Goal: Task Accomplishment & Management: Use online tool/utility

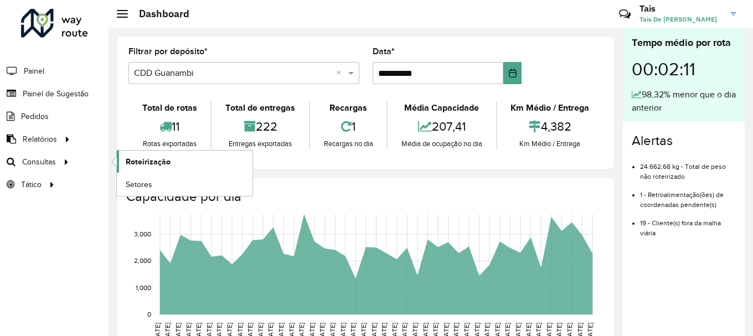
click at [127, 155] on link "Roteirização" at bounding box center [185, 162] width 136 height 22
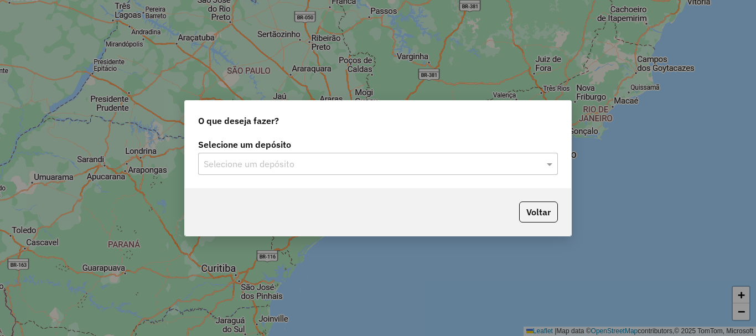
click at [343, 152] on div "Selecione um depósito Selecione um depósito" at bounding box center [378, 158] width 360 height 34
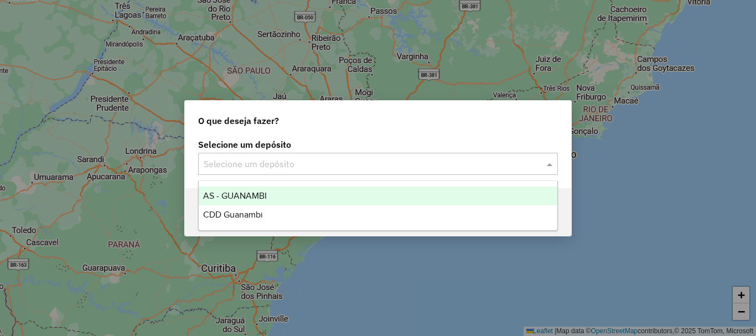
click at [329, 172] on div "Selecione um depósito" at bounding box center [378, 164] width 360 height 22
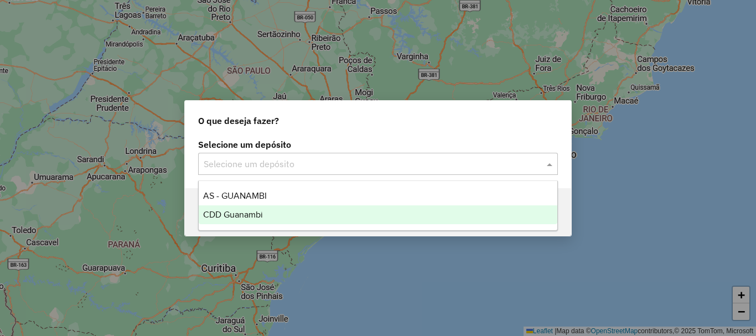
click at [241, 214] on span "CDD Guanambi" at bounding box center [233, 214] width 60 height 9
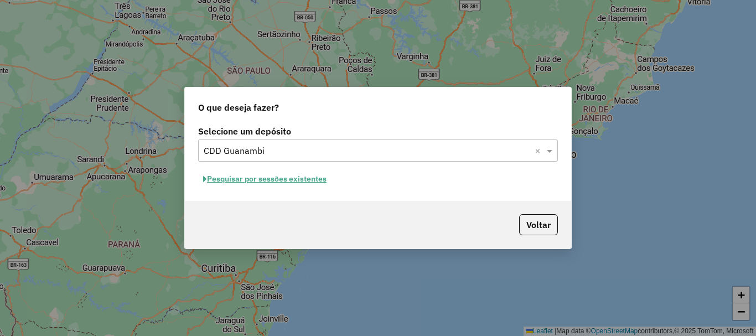
click at [294, 182] on button "Pesquisar por sessões existentes" at bounding box center [264, 179] width 133 height 17
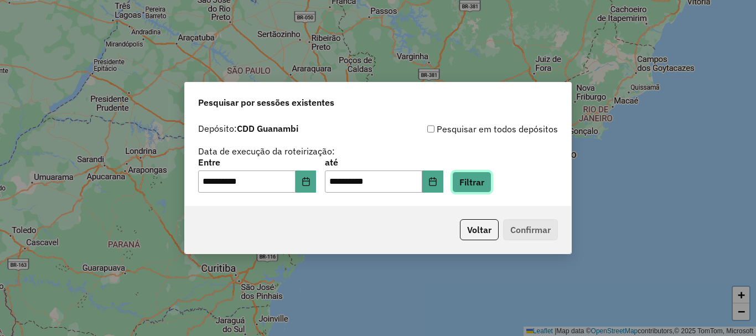
click at [486, 186] on button "Filtrar" at bounding box center [471, 182] width 39 height 21
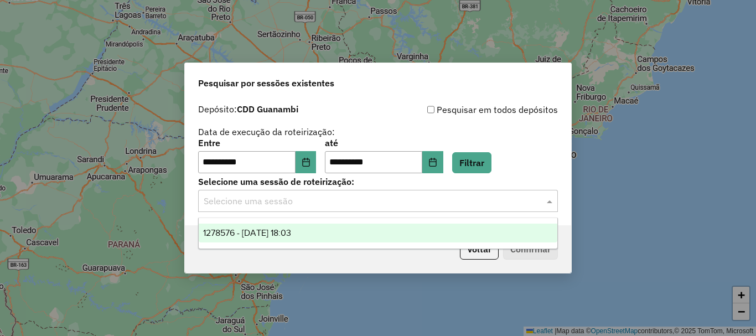
click at [406, 205] on input "text" at bounding box center [367, 201] width 327 height 13
click at [257, 240] on div "1278576 - 19/09/2025 18:03" at bounding box center [378, 233] width 359 height 19
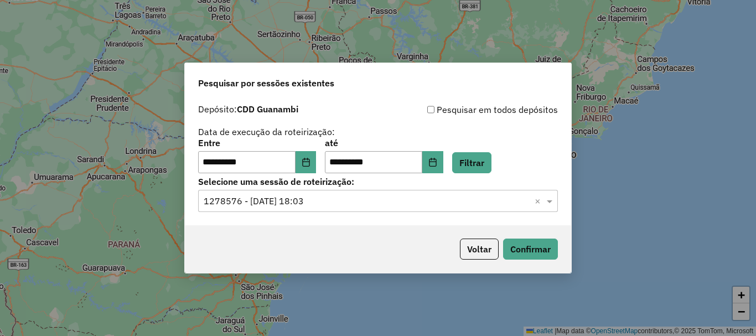
click at [582, 266] on div "**********" at bounding box center [378, 168] width 756 height 336
click at [535, 252] on button "Confirmar" at bounding box center [530, 249] width 55 height 21
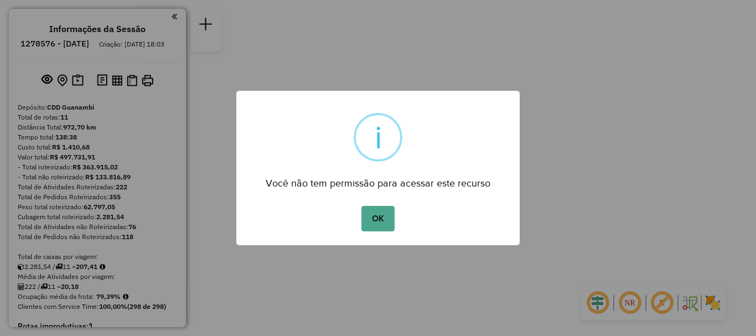
click at [637, 221] on div "× i Você não tem permissão para acessar este recurso OK No Cancel" at bounding box center [378, 168] width 756 height 336
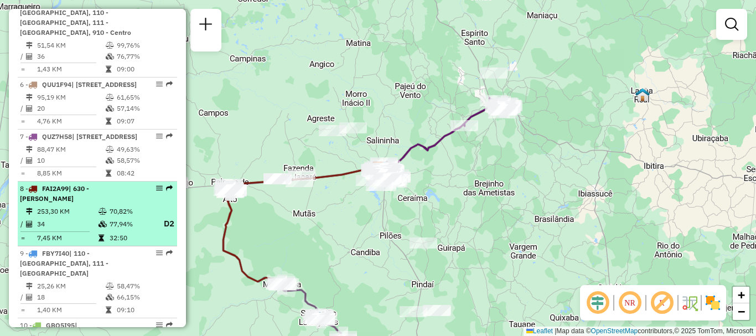
scroll to position [476, 0]
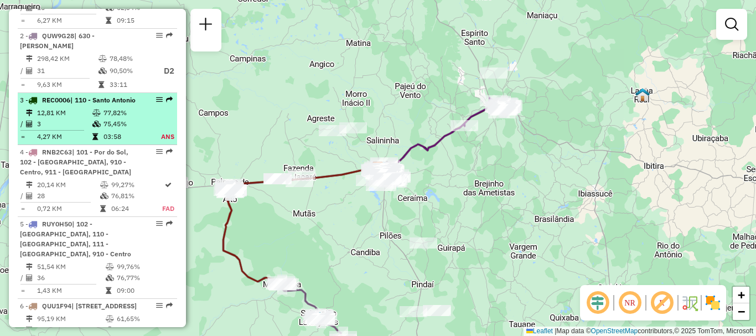
click at [89, 104] on span "| 110 - Santo Antonio" at bounding box center [102, 100] width 65 height 8
select select "**********"
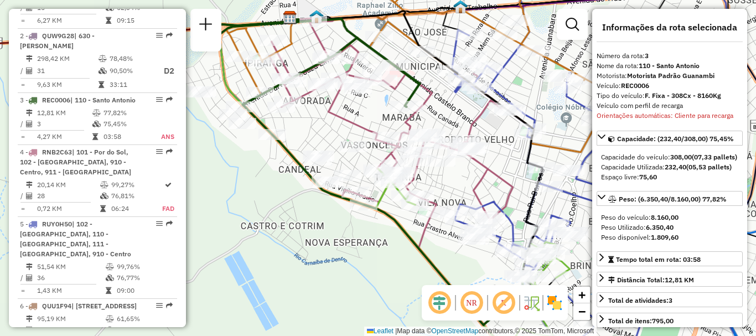
drag, startPoint x: 158, startPoint y: 104, endPoint x: 434, endPoint y: 252, distance: 313.6
click at [434, 253] on div "Janela de atendimento Grade de atendimento Capacidade Transportadoras Veículos …" at bounding box center [378, 168] width 756 height 336
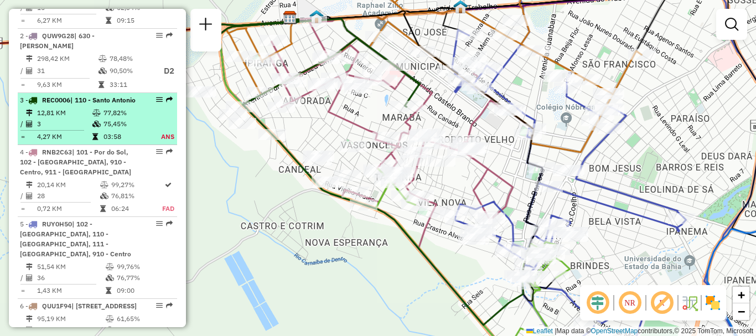
select select "**********"
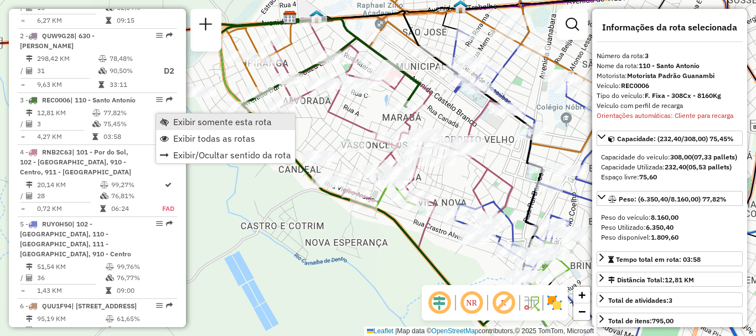
click at [186, 120] on span "Exibir somente esta rota" at bounding box center [222, 121] width 99 height 9
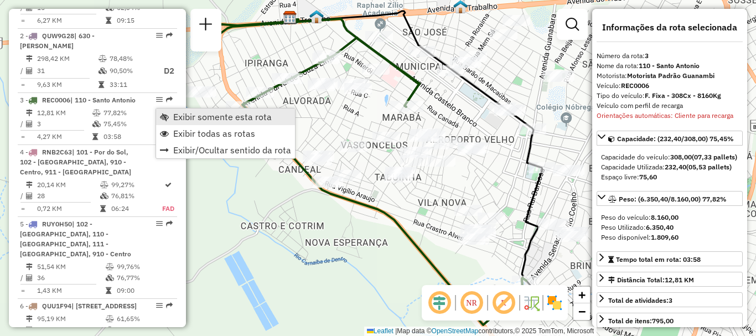
click at [179, 121] on span "Exibir somente esta rota" at bounding box center [222, 116] width 99 height 9
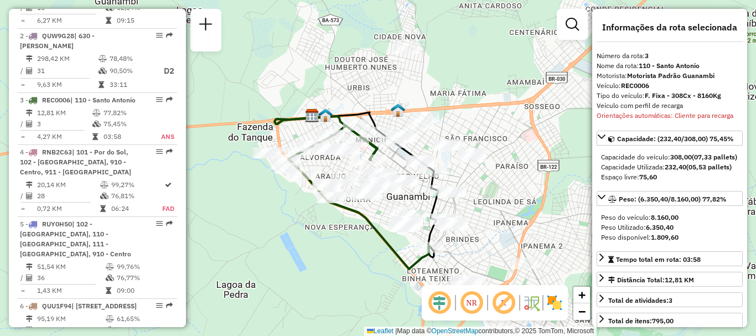
click at [471, 301] on em at bounding box center [471, 303] width 27 height 27
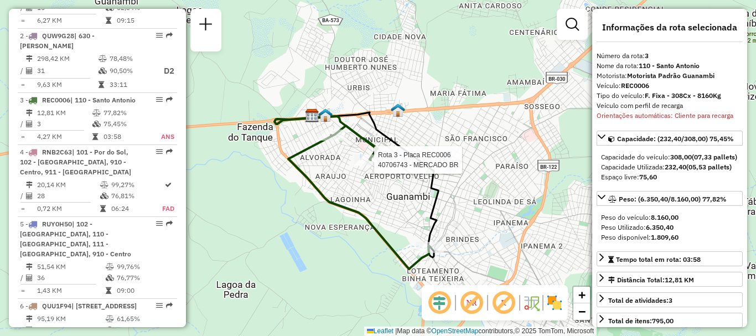
click at [364, 166] on div at bounding box center [370, 159] width 33 height 11
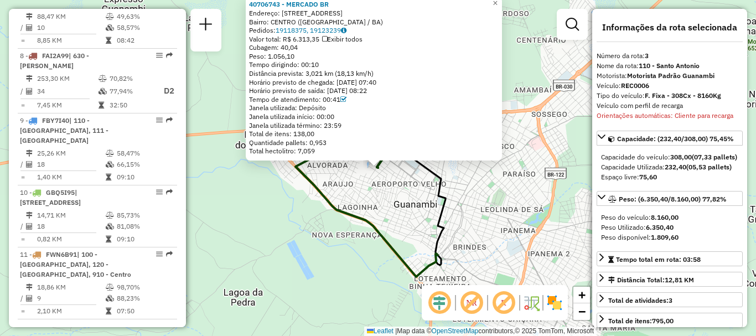
scroll to position [886, 0]
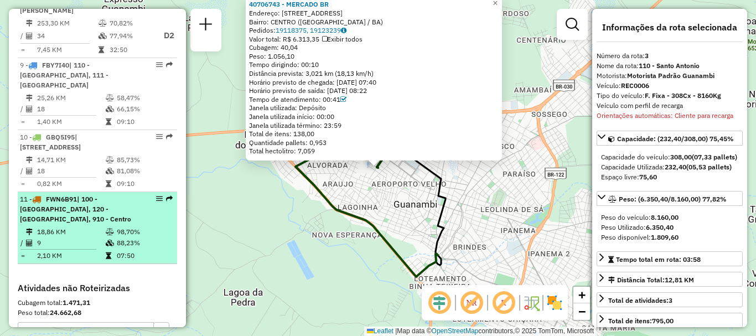
click at [70, 238] on td "18,86 KM" at bounding box center [71, 231] width 69 height 11
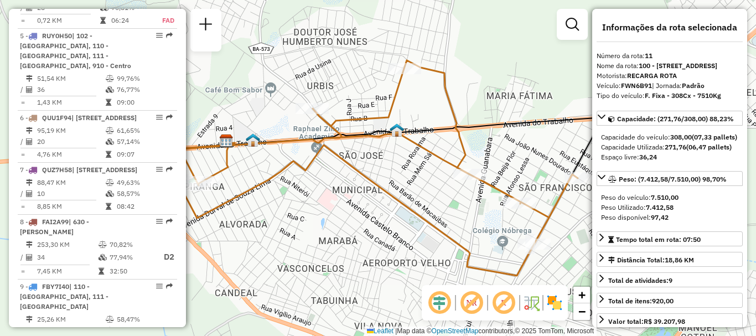
scroll to position [997, 0]
